Goal: Transaction & Acquisition: Book appointment/travel/reservation

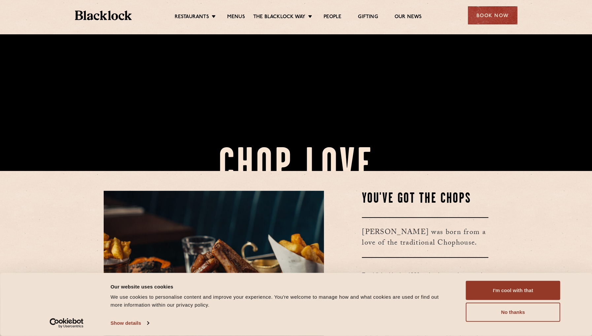
click at [517, 291] on button "I'm cool with that" at bounding box center [513, 290] width 94 height 19
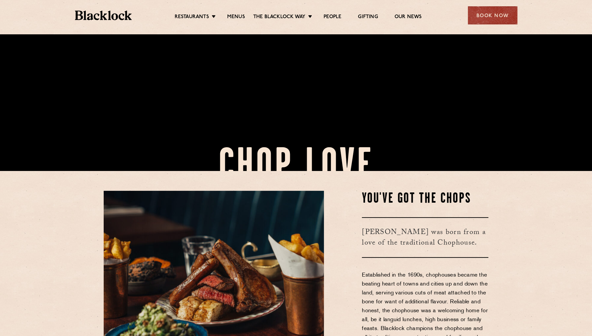
click at [497, 16] on div "Book Now" at bounding box center [493, 15] width 50 height 18
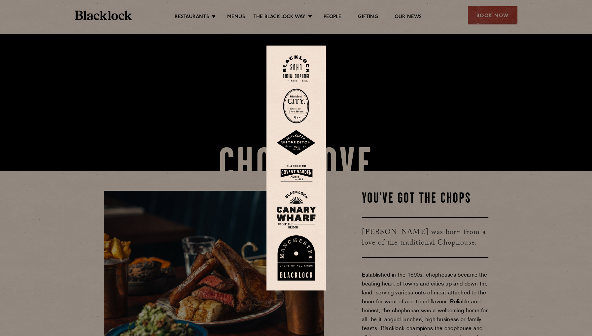
click at [295, 108] on img at bounding box center [296, 106] width 26 height 35
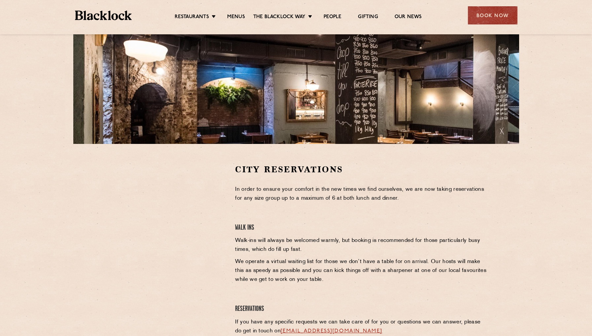
scroll to position [165, 0]
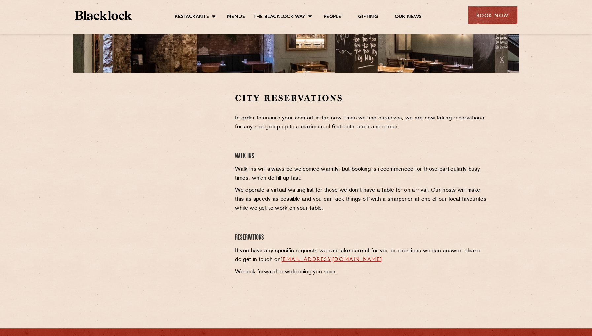
click at [478, 21] on div "Book Now" at bounding box center [493, 15] width 50 height 18
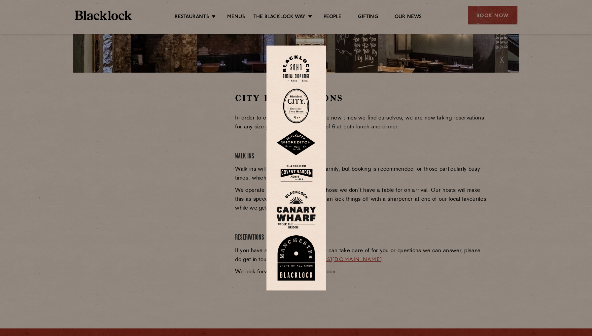
click at [303, 142] on img at bounding box center [296, 143] width 40 height 26
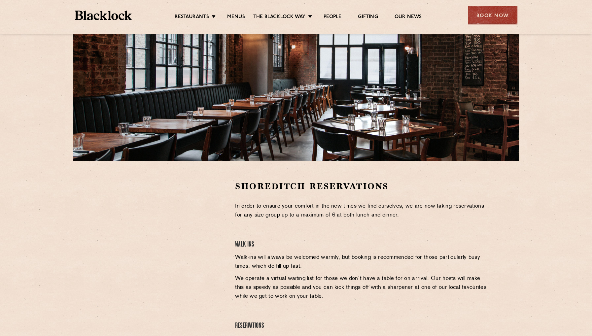
scroll to position [165, 0]
